Goal: Information Seeking & Learning: Learn about a topic

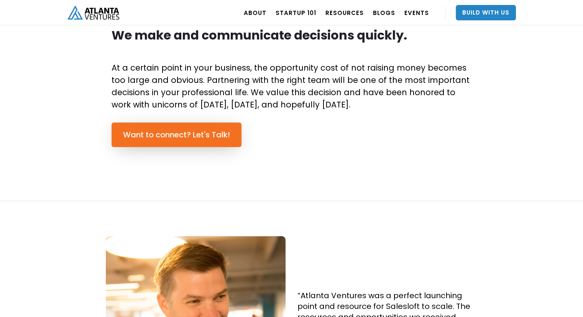
drag, startPoint x: 0, startPoint y: 0, endPoint x: 406, endPoint y: 128, distance: 425.7
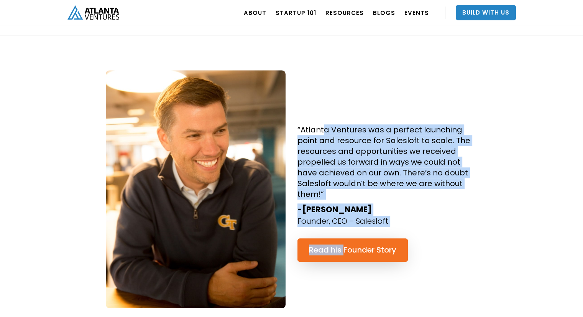
scroll to position [801, 0]
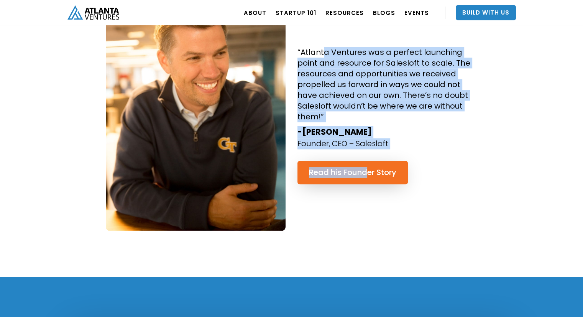
drag, startPoint x: 325, startPoint y: 153, endPoint x: 368, endPoint y: 195, distance: 59.7
click at [368, 195] on div "“Atlanta Ventures was a perfect launching point and resource for Salesloft to s…" at bounding box center [388, 112] width 192 height 238
click at [367, 194] on div "“Atlanta Ventures was a perfect launching point and resource for Salesloft to s…" at bounding box center [388, 112] width 192 height 238
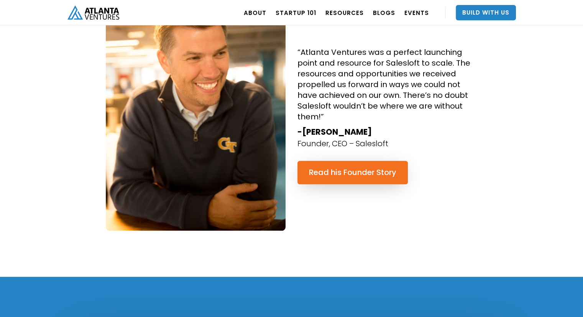
click at [356, 186] on div "“Atlanta Ventures was a perfect launching point and resource for Salesloft to s…" at bounding box center [388, 112] width 192 height 238
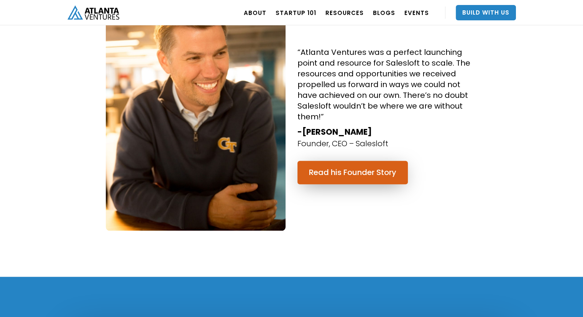
click at [367, 171] on link "Read his Founder Story" at bounding box center [353, 172] width 110 height 23
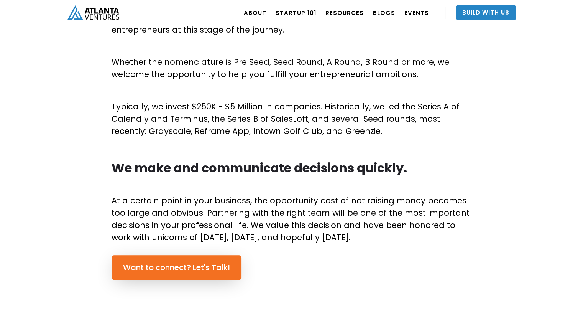
scroll to position [412, 0]
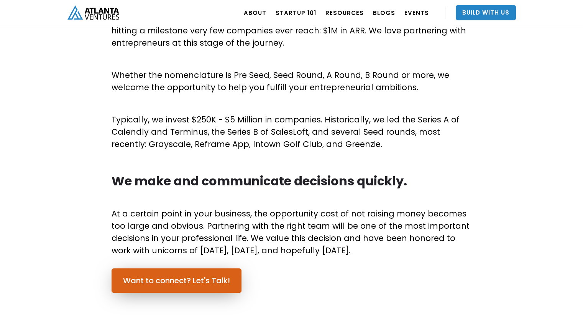
click at [187, 280] on link "Want to connect? Let's Talk!" at bounding box center [177, 280] width 130 height 25
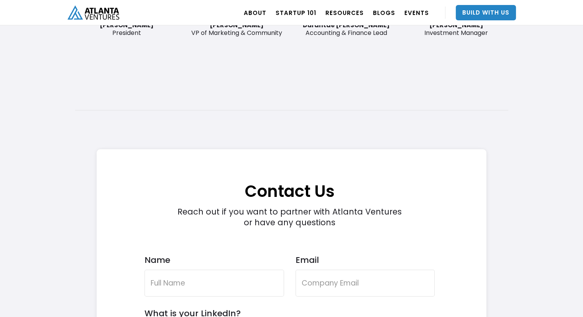
scroll to position [2093, 0]
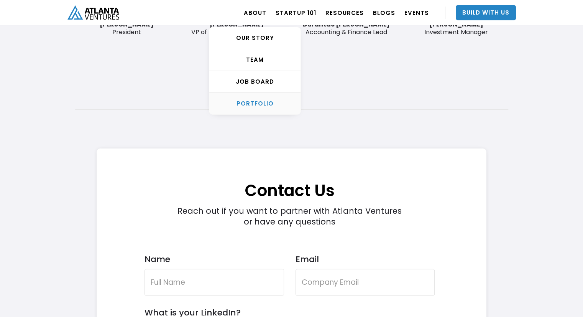
click at [252, 102] on div "PORTFOLIO" at bounding box center [254, 104] width 91 height 8
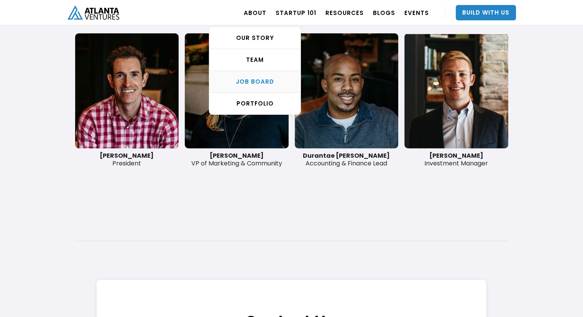
click at [265, 84] on div "Job Board" at bounding box center [254, 82] width 91 height 8
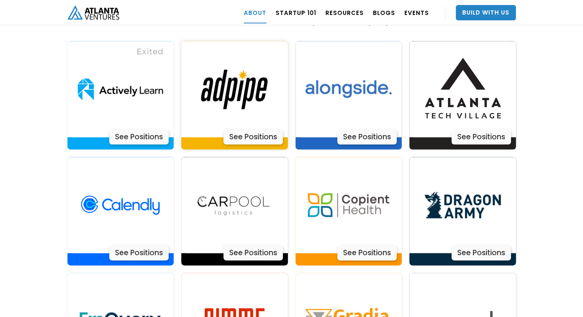
scroll to position [1596, 0]
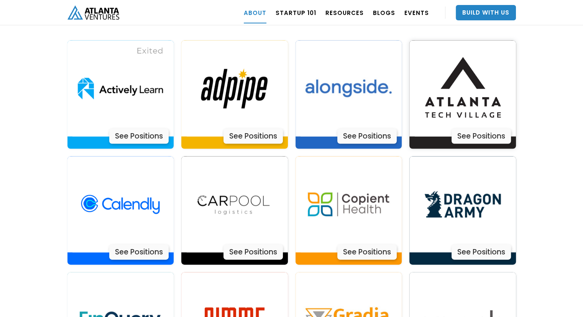
click at [472, 97] on img at bounding box center [463, 89] width 96 height 96
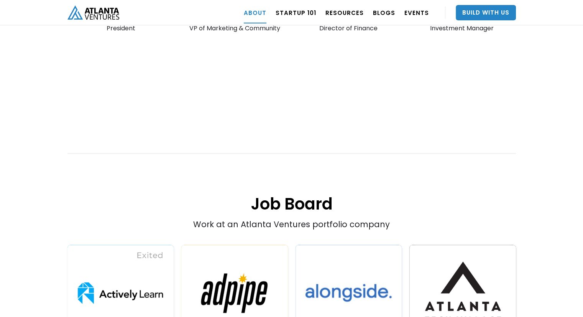
scroll to position [1565, 0]
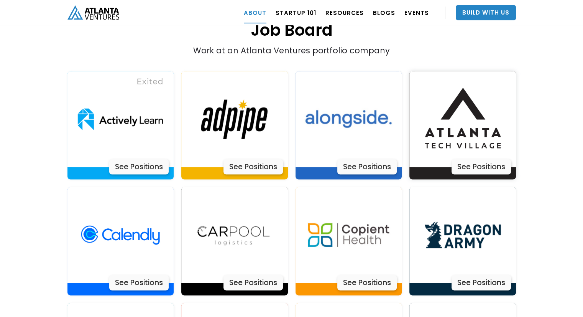
click at [489, 159] on div "See Positions" at bounding box center [481, 166] width 59 height 15
